Goal: Information Seeking & Learning: Learn about a topic

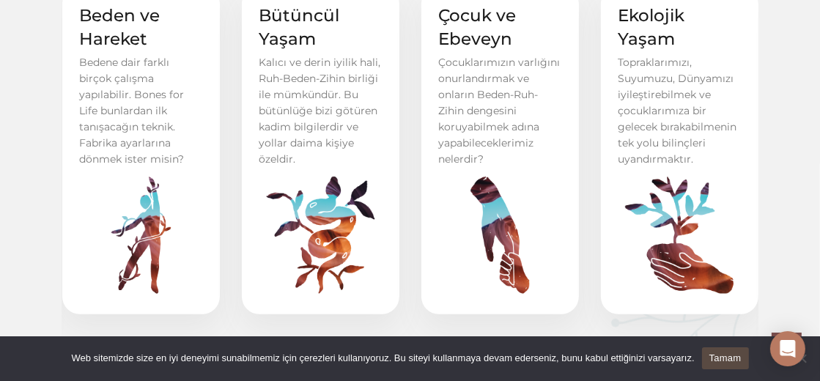
scroll to position [655, 0]
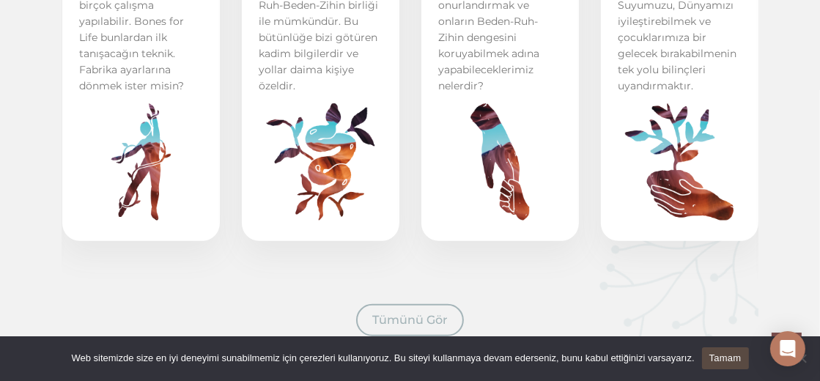
click at [400, 322] on span "Tümünü Gör" at bounding box center [409, 320] width 75 height 14
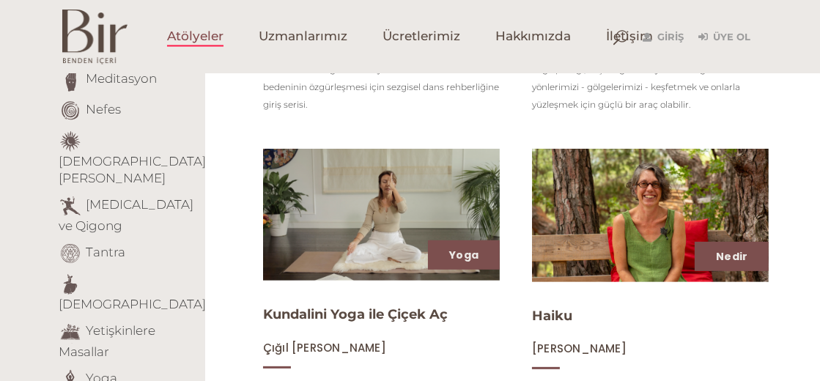
scroll to position [513, 0]
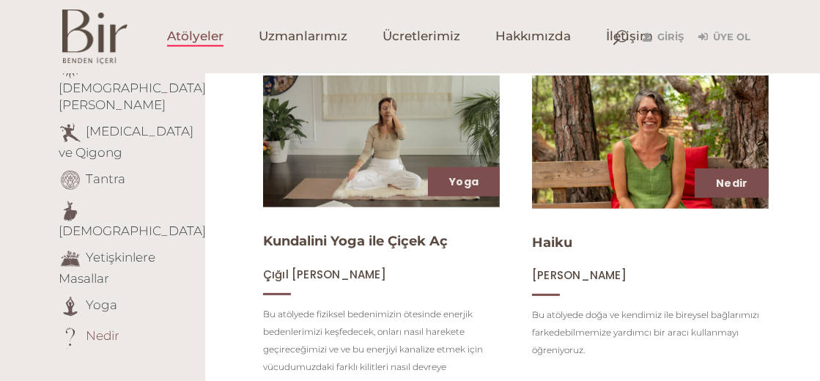
click at [106, 328] on link "Nedir" at bounding box center [103, 335] width 34 height 15
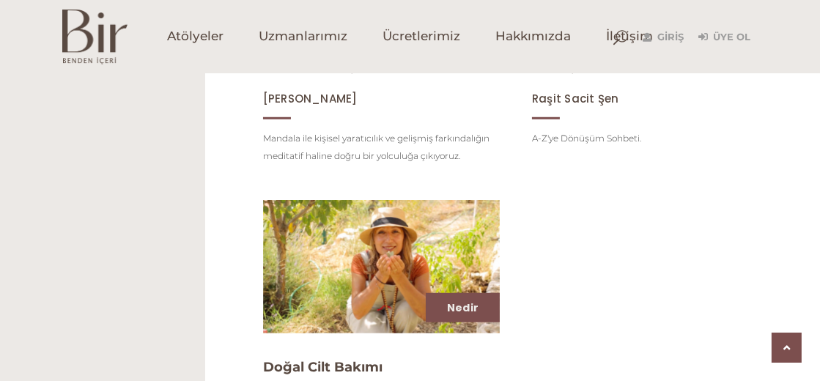
scroll to position [1346, 0]
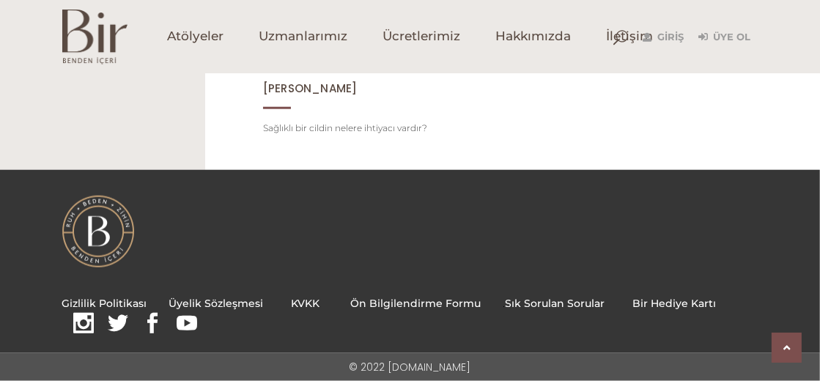
click at [543, 292] on div "Gizlilik Politikası Üyelik Sözleşmesi KVKK Ön Bilgilendirme Formu . Sık Sorulan…" at bounding box center [410, 311] width 696 height 48
click at [544, 299] on link "Sık Sorulan Sorular" at bounding box center [556, 303] width 100 height 13
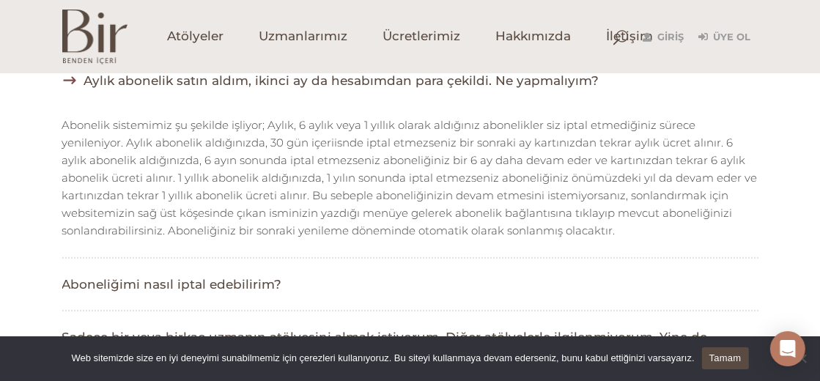
scroll to position [292, 0]
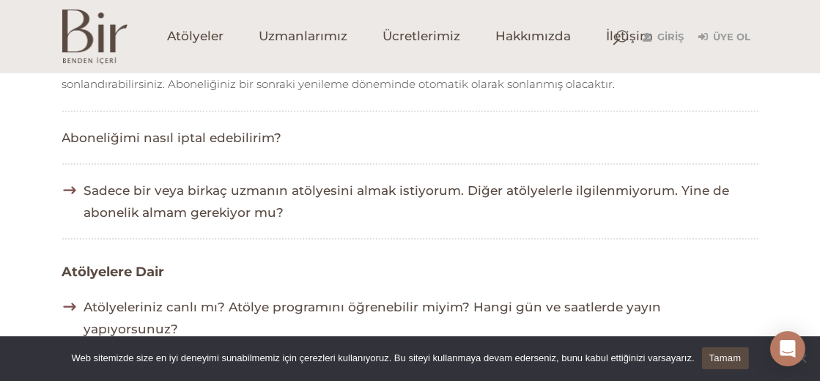
click at [201, 193] on span "Sadece bir veya birkaç uzmanın atölyesini almak istiyorum. Diğer atölyelerle il…" at bounding box center [421, 202] width 674 height 44
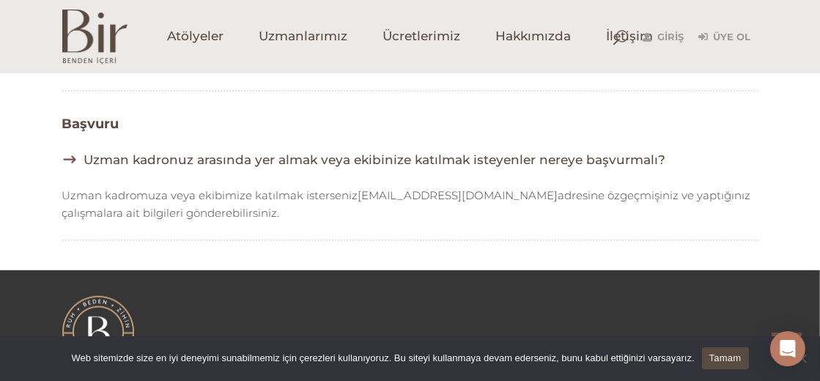
scroll to position [1085, 0]
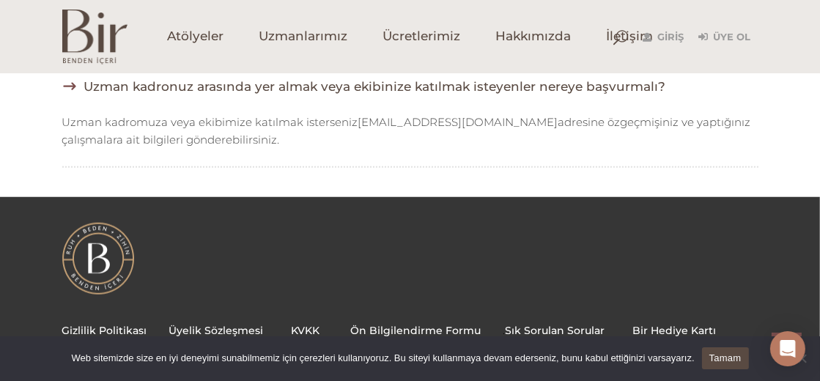
click at [682, 324] on link "Bir Hediye Kartı" at bounding box center [675, 330] width 84 height 13
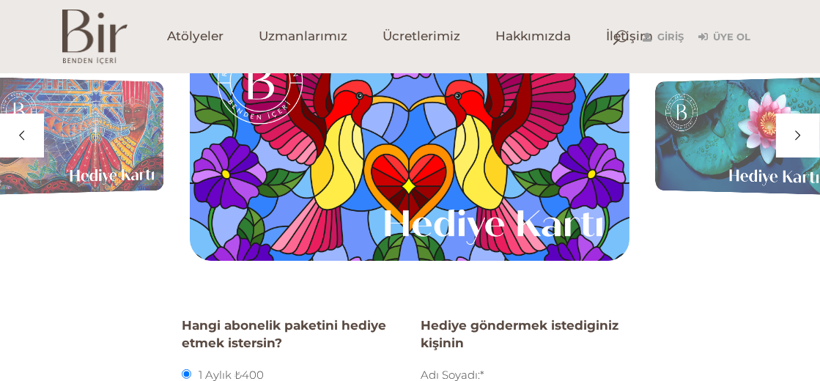
scroll to position [146, 0]
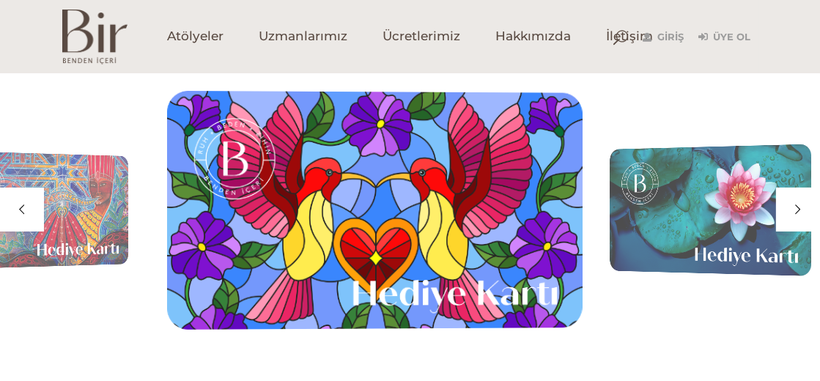
drag, startPoint x: 516, startPoint y: 233, endPoint x: 436, endPoint y: 230, distance: 79.9
click at [437, 231] on div at bounding box center [374, 209] width 415 height 290
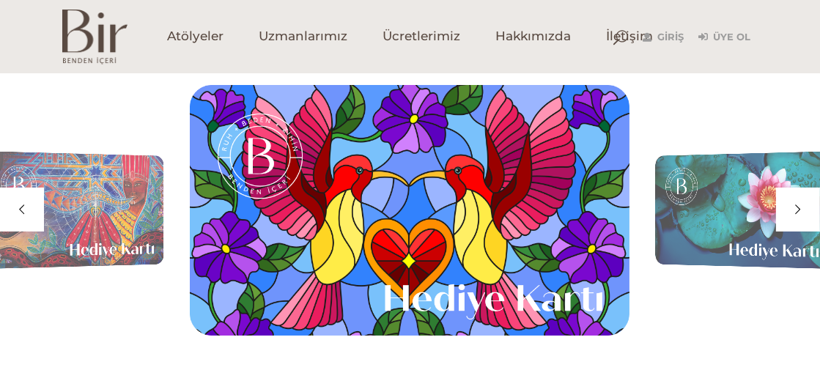
drag, startPoint x: 462, startPoint y: 251, endPoint x: 372, endPoint y: 252, distance: 89.4
click at [372, 252] on div at bounding box center [410, 210] width 440 height 304
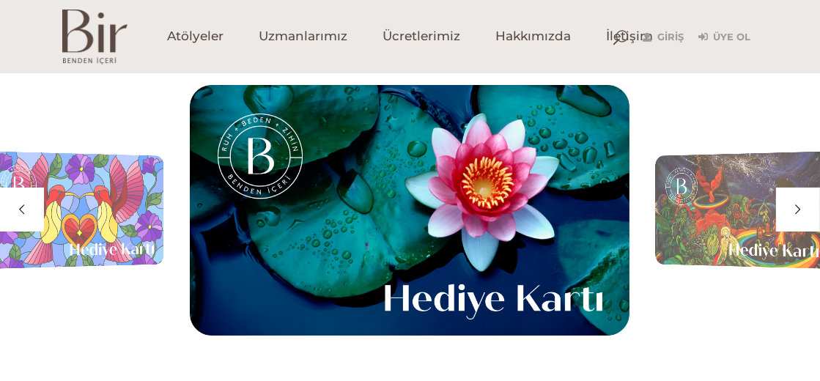
drag, startPoint x: 492, startPoint y: 250, endPoint x: 321, endPoint y: 281, distance: 174.2
click at [330, 280] on div at bounding box center [410, 210] width 440 height 304
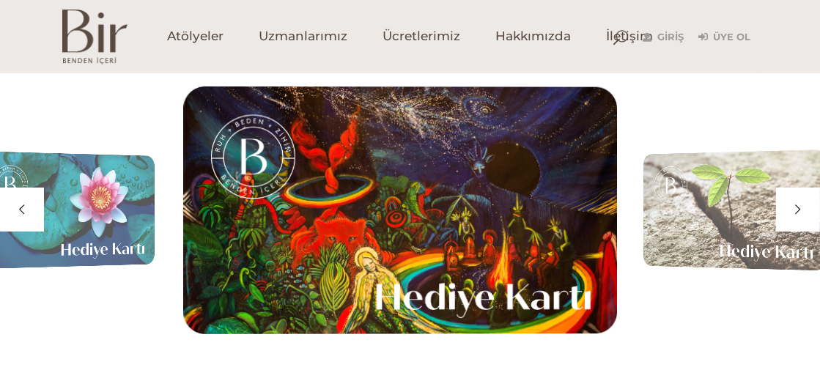
drag, startPoint x: 462, startPoint y: 258, endPoint x: 352, endPoint y: 270, distance: 111.3
click at [352, 270] on div at bounding box center [400, 209] width 434 height 300
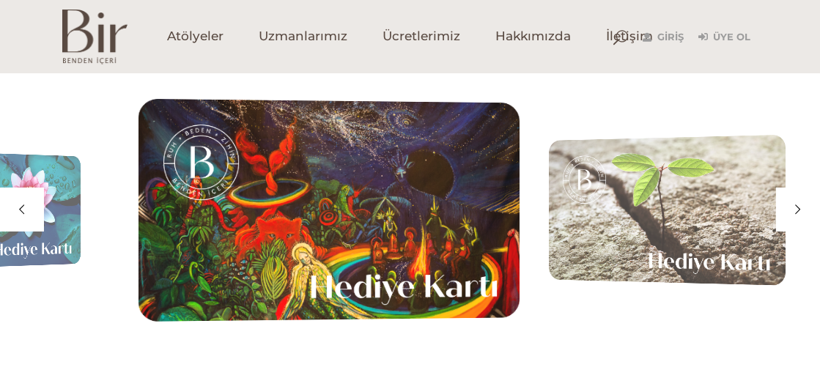
drag, startPoint x: 538, startPoint y: 247, endPoint x: 330, endPoint y: 247, distance: 207.4
click at [332, 247] on div at bounding box center [328, 210] width 381 height 270
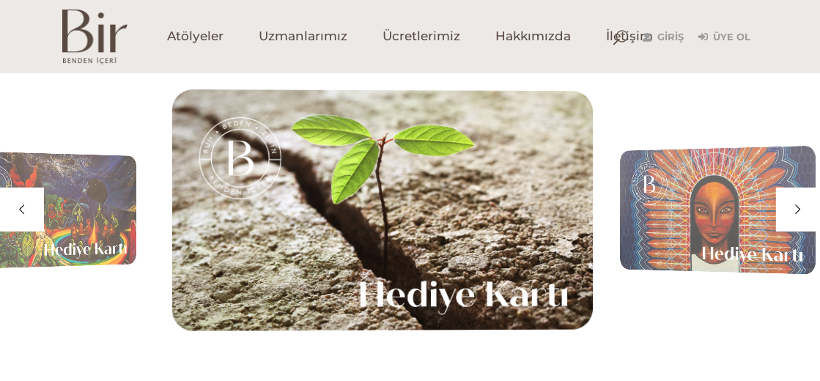
drag, startPoint x: 500, startPoint y: 259, endPoint x: 276, endPoint y: 287, distance: 225.3
click at [278, 287] on div at bounding box center [382, 209] width 421 height 293
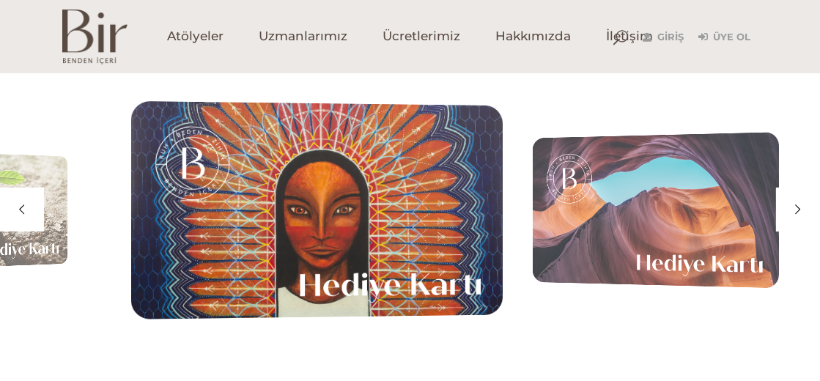
drag, startPoint x: 437, startPoint y: 288, endPoint x: 218, endPoint y: 300, distance: 218.7
click at [218, 300] on div at bounding box center [317, 210] width 372 height 265
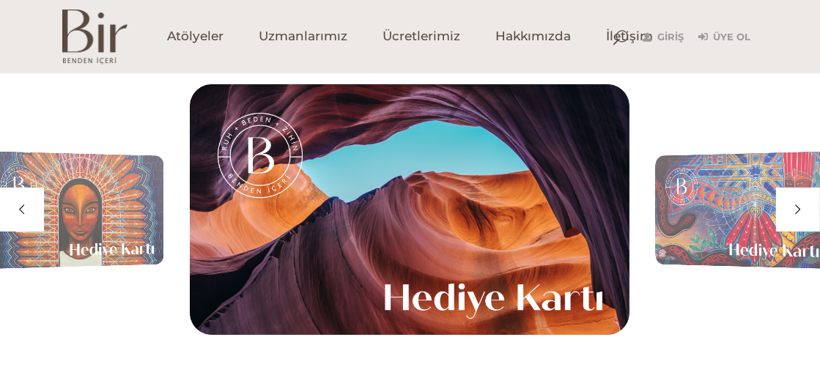
drag, startPoint x: 462, startPoint y: 265, endPoint x: 275, endPoint y: 285, distance: 188.6
click at [275, 285] on div at bounding box center [410, 210] width 440 height 304
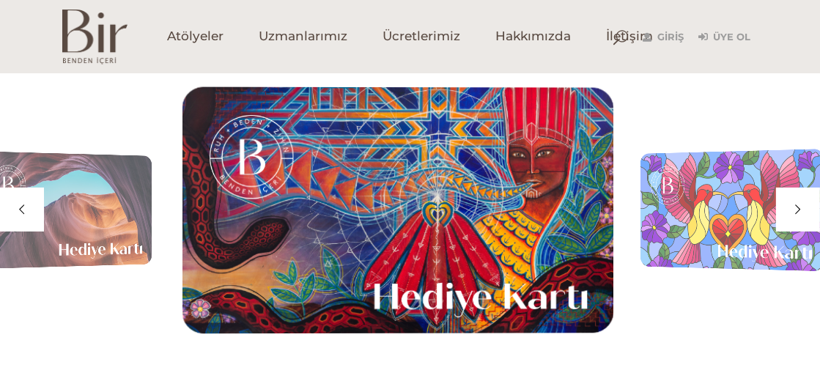
drag, startPoint x: 433, startPoint y: 282, endPoint x: 176, endPoint y: 281, distance: 257.2
click at [240, 284] on div at bounding box center [398, 210] width 432 height 300
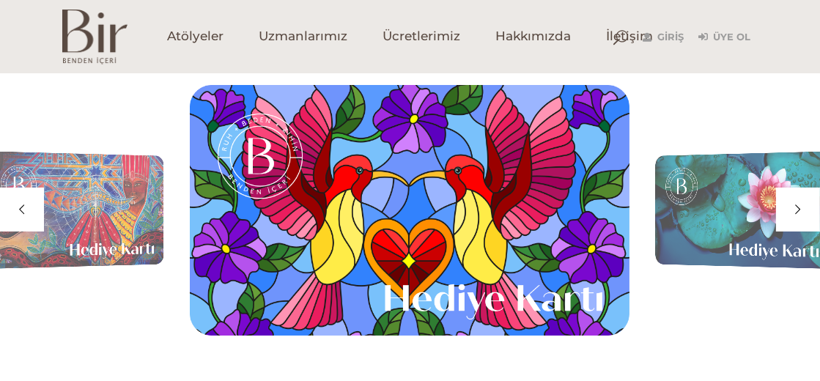
drag, startPoint x: 355, startPoint y: 269, endPoint x: 139, endPoint y: 294, distance: 217.6
click at [190, 294] on div at bounding box center [410, 210] width 440 height 304
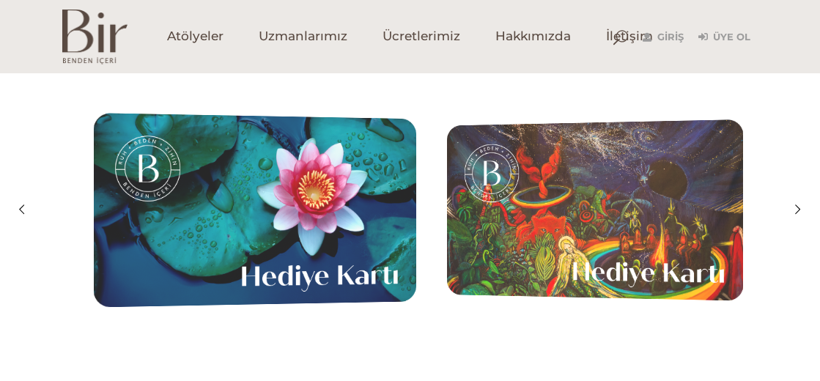
drag, startPoint x: 343, startPoint y: 293, endPoint x: 106, endPoint y: 335, distance: 240.3
click at [108, 335] on ul at bounding box center [410, 210] width 820 height 304
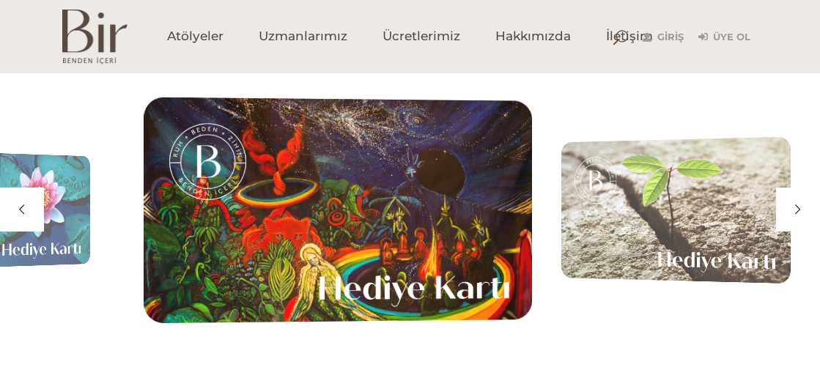
drag, startPoint x: 325, startPoint y: 295, endPoint x: 40, endPoint y: 295, distance: 284.3
click at [50, 295] on ul at bounding box center [410, 210] width 820 height 304
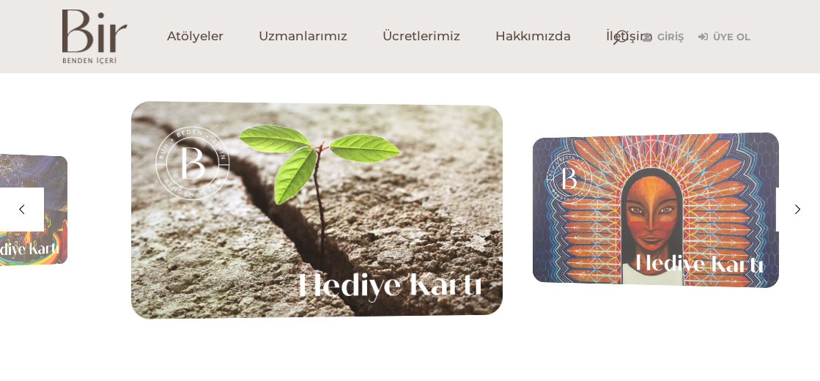
drag, startPoint x: 223, startPoint y: 284, endPoint x: 7, endPoint y: 274, distance: 216.4
click at [131, 282] on div at bounding box center [317, 210] width 372 height 265
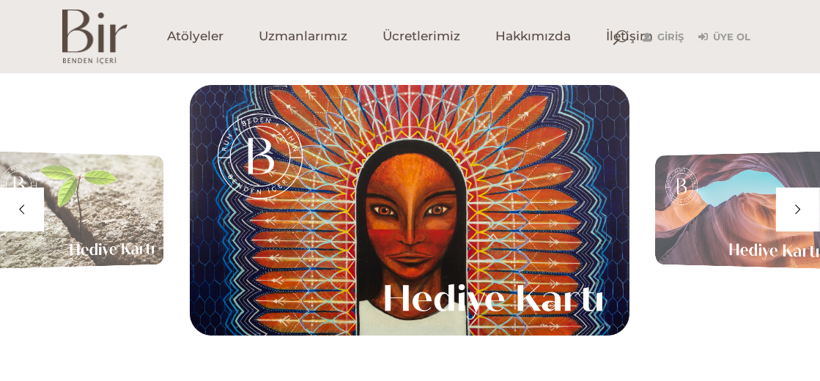
drag, startPoint x: 388, startPoint y: 244, endPoint x: 0, endPoint y: 233, distance: 388.5
click at [0, 235] on ul at bounding box center [410, 210] width 820 height 304
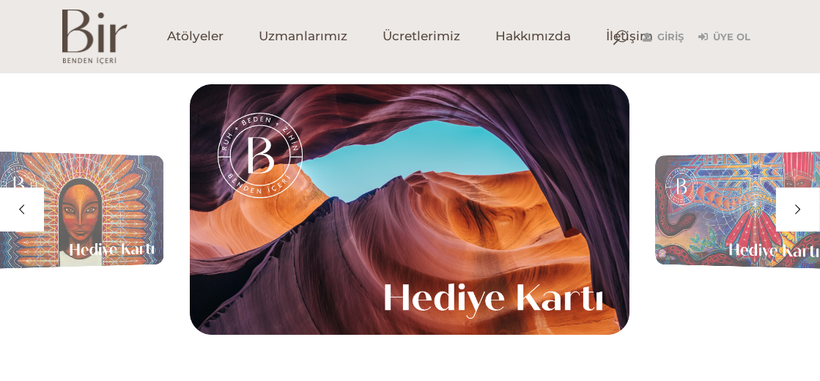
drag, startPoint x: 376, startPoint y: 218, endPoint x: 14, endPoint y: 245, distance: 363.0
click at [190, 240] on div at bounding box center [410, 210] width 440 height 304
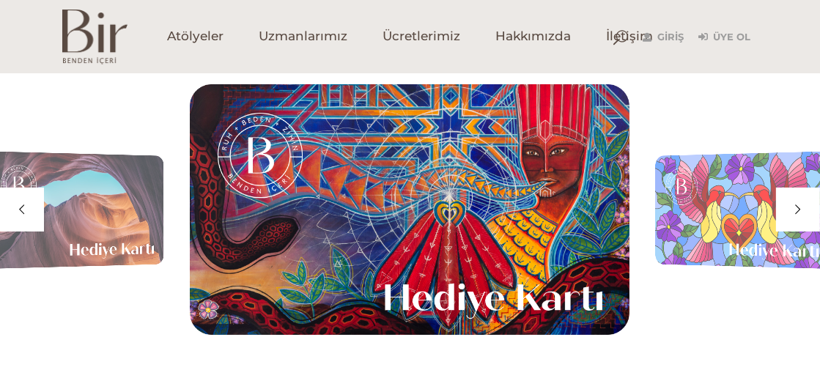
click at [358, 251] on div at bounding box center [410, 210] width 440 height 304
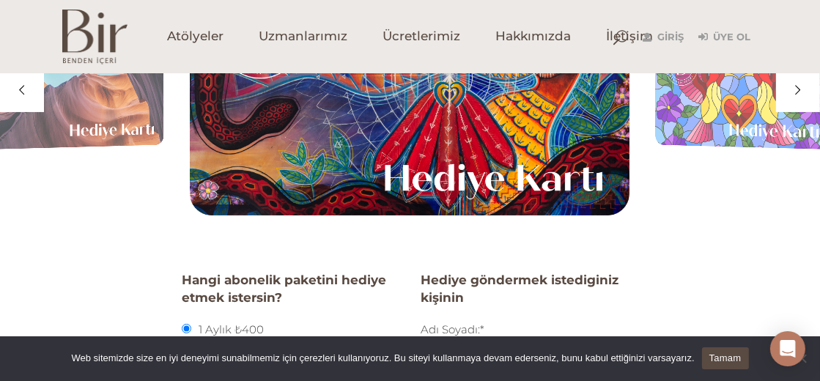
scroll to position [0, 0]
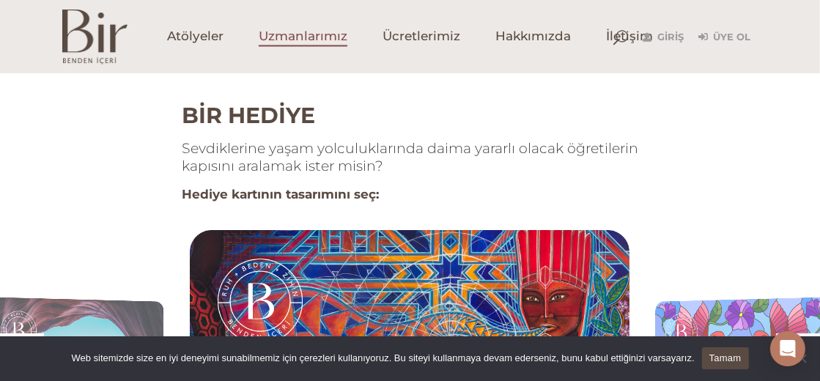
click at [325, 42] on span "Uzmanlarımız" at bounding box center [303, 37] width 89 height 17
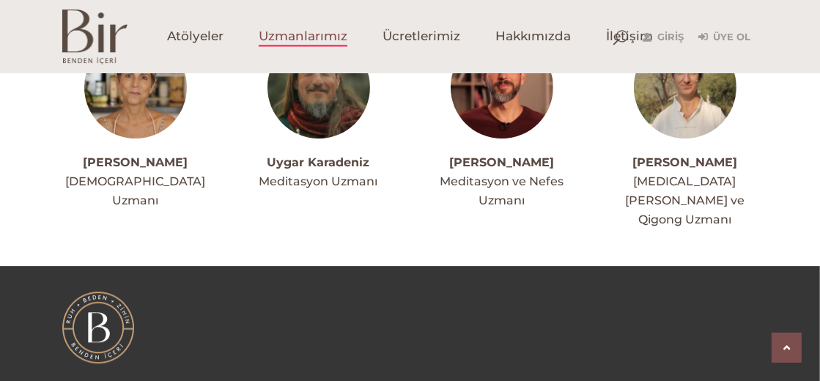
scroll to position [3722, 0]
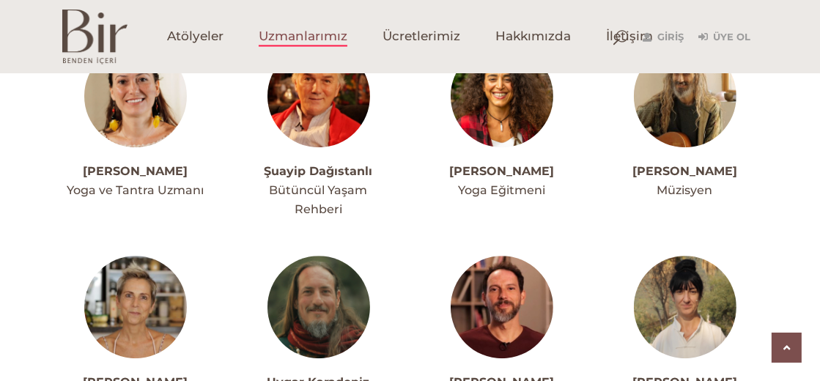
click at [670, 375] on link "Zeynep Barut" at bounding box center [684, 382] width 105 height 14
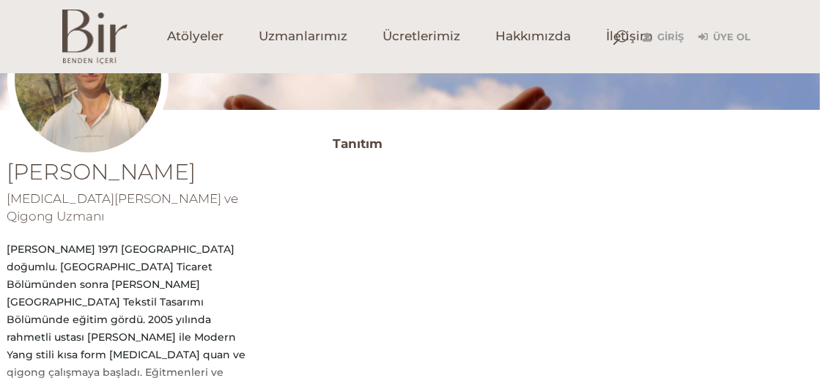
scroll to position [292, 0]
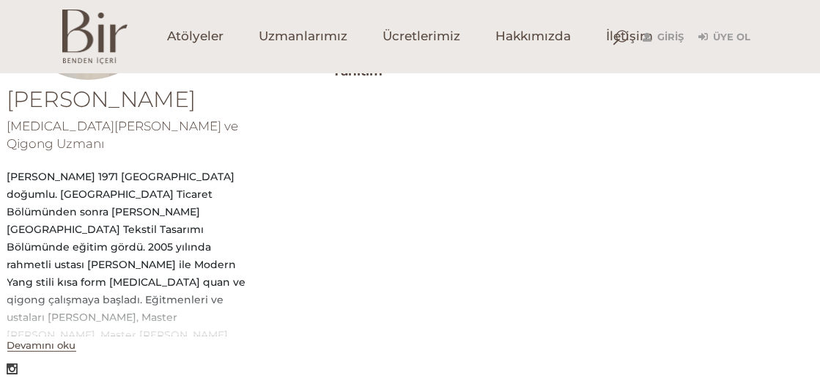
click at [59, 339] on button "Devamını oku" at bounding box center [41, 345] width 69 height 12
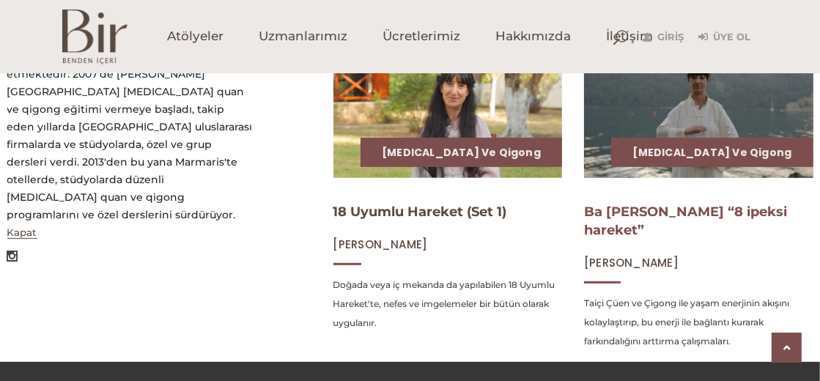
scroll to position [585, 0]
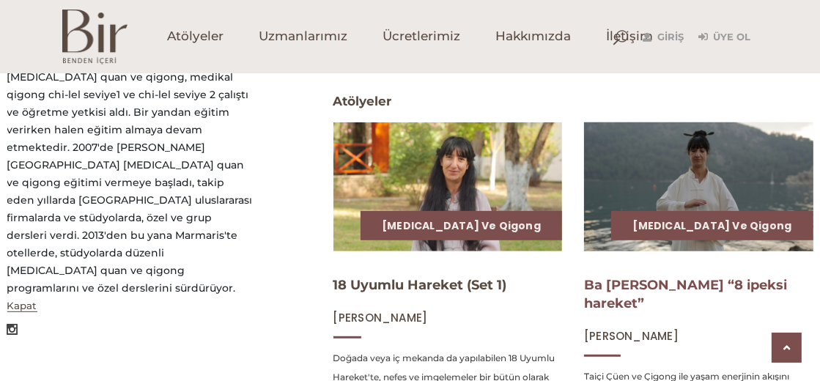
click at [685, 284] on link "Ba [PERSON_NAME] “8 ipeksi hareket”" at bounding box center [685, 294] width 203 height 34
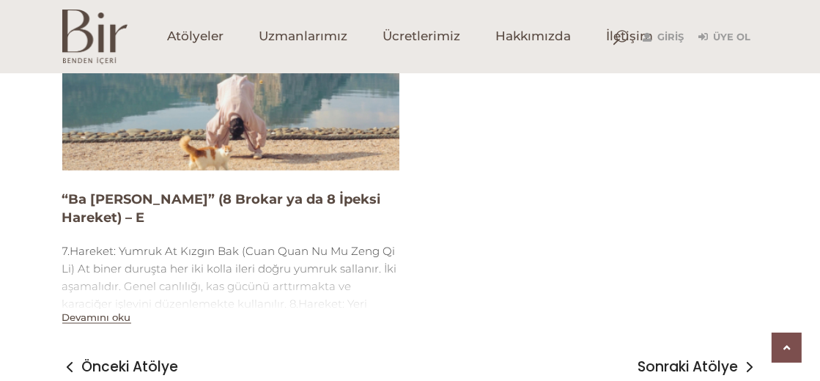
scroll to position [2271, 0]
